Goal: Find specific page/section: Find specific page/section

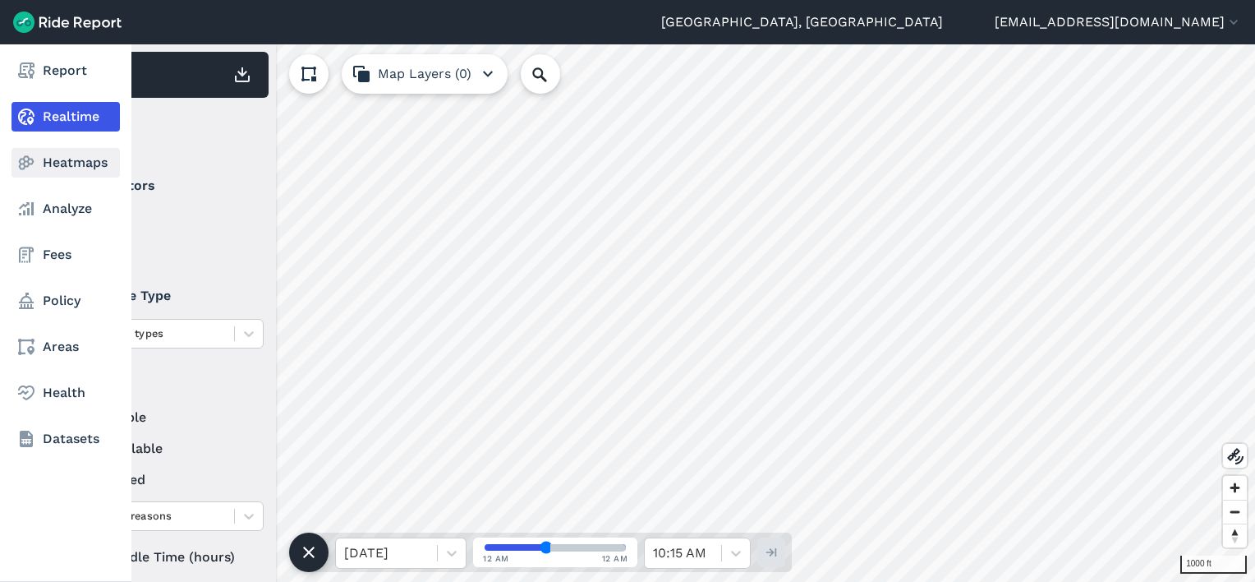
click at [44, 161] on link "Heatmaps" at bounding box center [65, 163] width 108 height 30
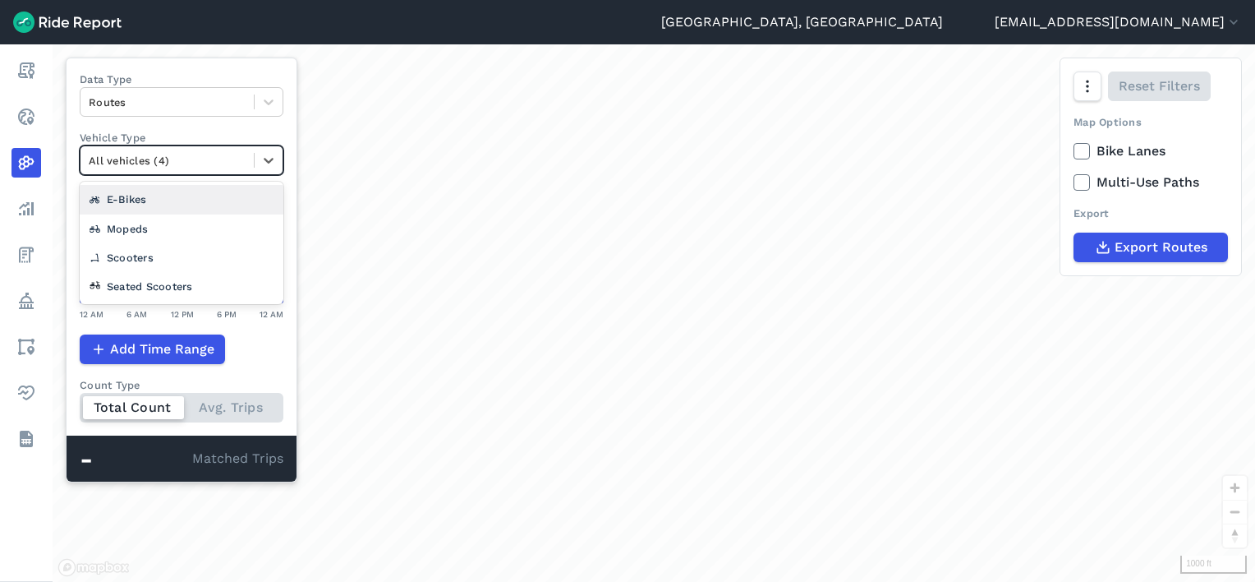
click at [144, 157] on div at bounding box center [167, 160] width 157 height 19
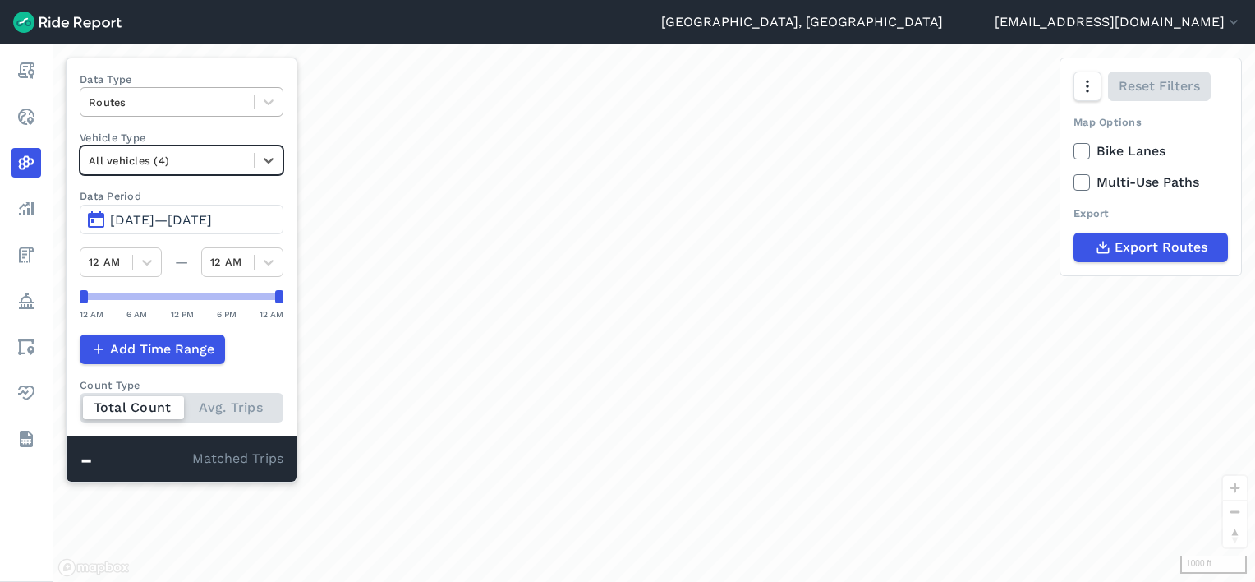
click at [151, 101] on div at bounding box center [167, 102] width 157 height 19
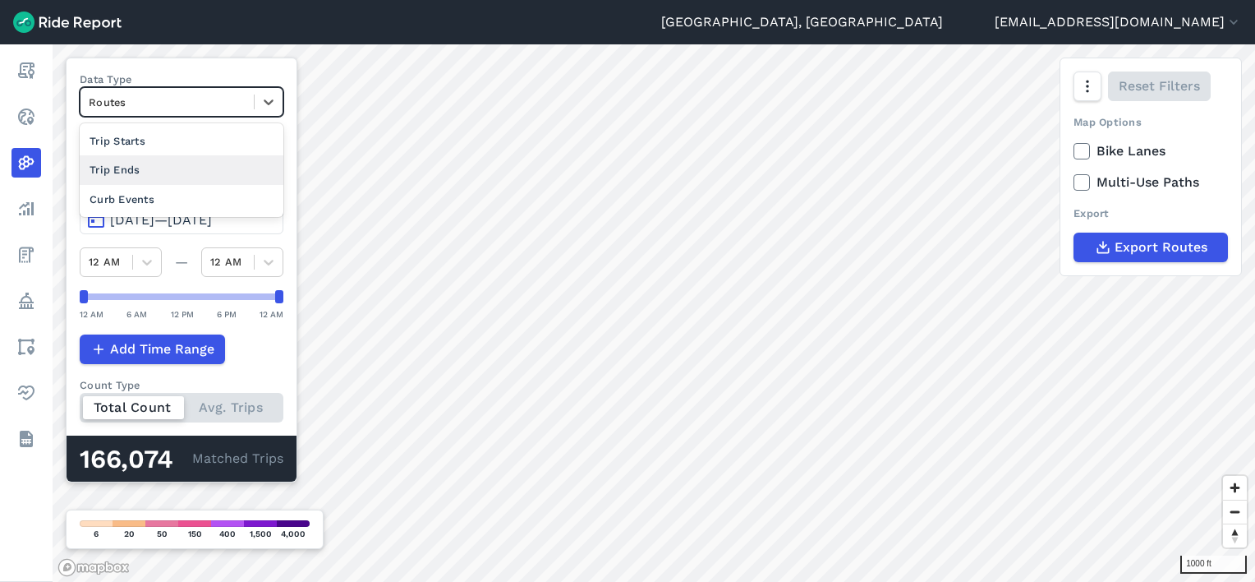
click at [136, 172] on div "Trip Ends" at bounding box center [182, 169] width 204 height 29
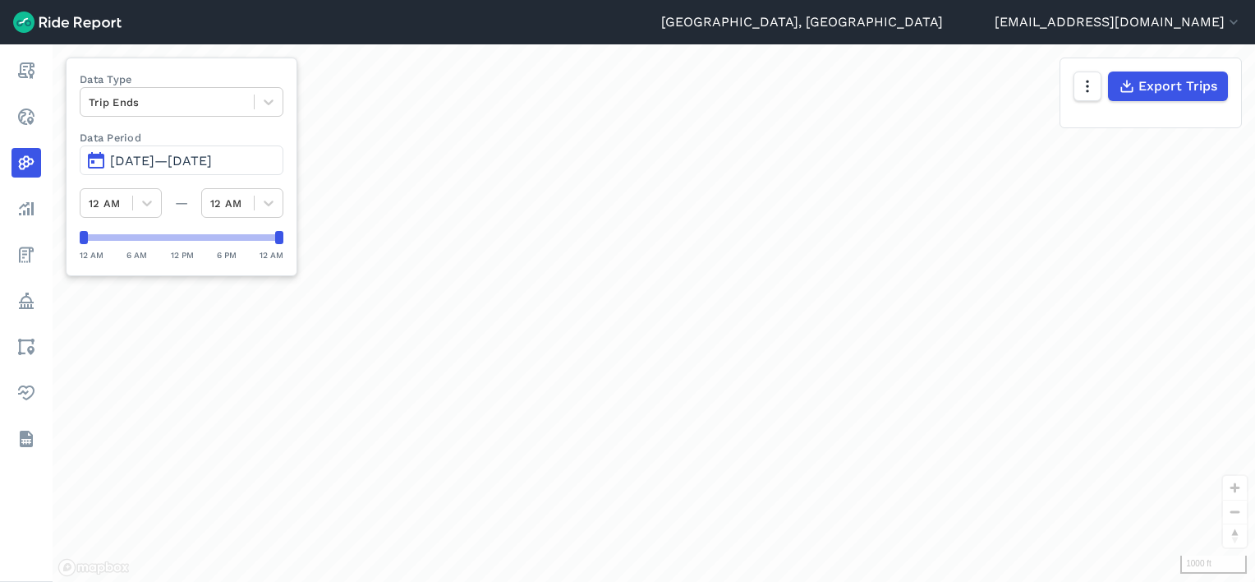
click at [149, 166] on span "[DATE]—[DATE]" at bounding box center [161, 161] width 102 height 16
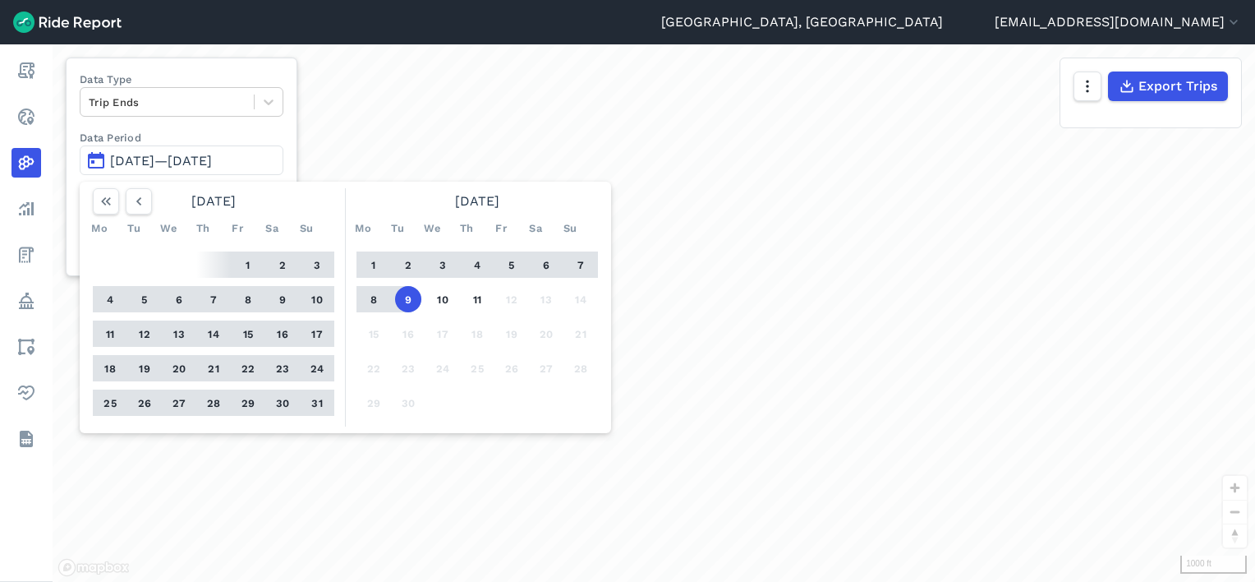
click at [249, 130] on label "Data Period" at bounding box center [182, 138] width 204 height 16
